Goal: Obtain resource: Obtain resource

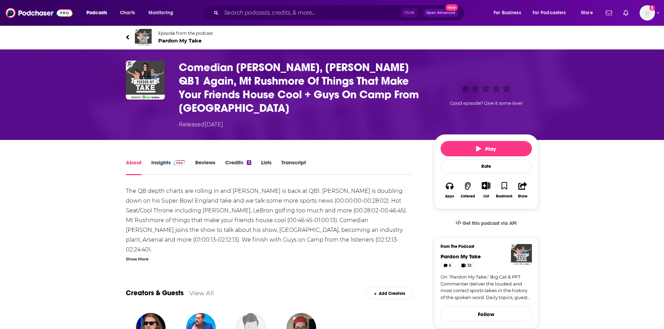
click at [291, 163] on link "Transcript" at bounding box center [293, 167] width 25 height 16
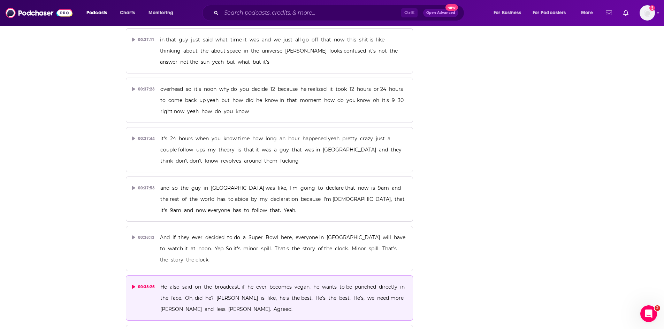
click at [297, 282] on p "He also said on the broadcast, if he ever becomes vegan, he wants to be punched…" at bounding box center [283, 298] width 247 height 33
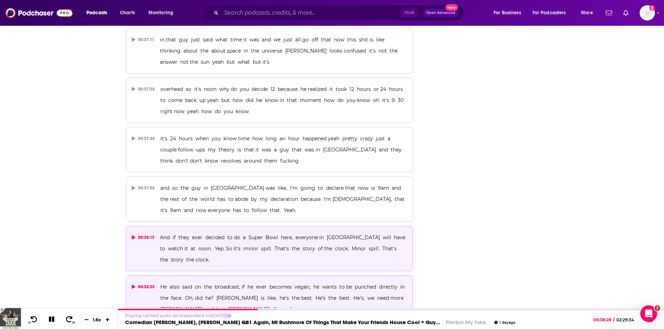
click at [303, 232] on p "And if they ever decided to do a Super Bowl here, everyone in [GEOGRAPHIC_DATA]…" at bounding box center [283, 248] width 247 height 33
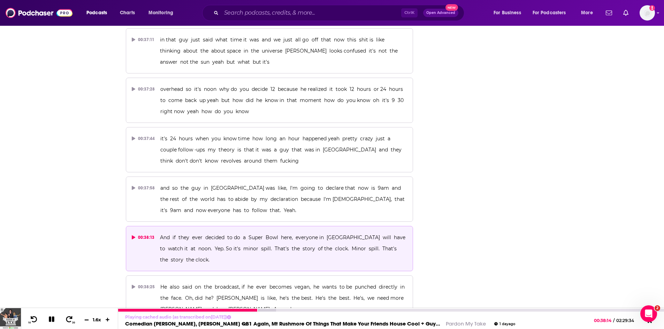
click at [87, 320] on icon at bounding box center [86, 319] width 4 height 1
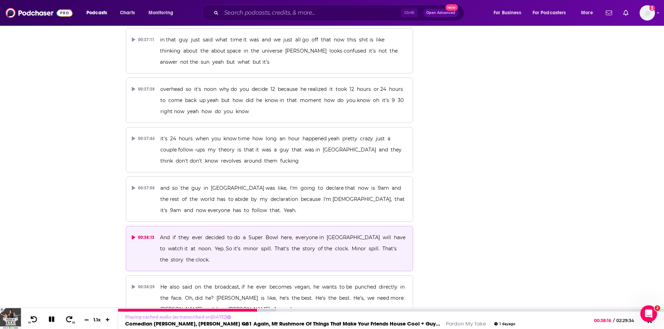
click at [87, 320] on icon at bounding box center [86, 319] width 4 height 1
click at [51, 318] on icon at bounding box center [52, 320] width 6 height 6
